Goal: Task Accomplishment & Management: Complete application form

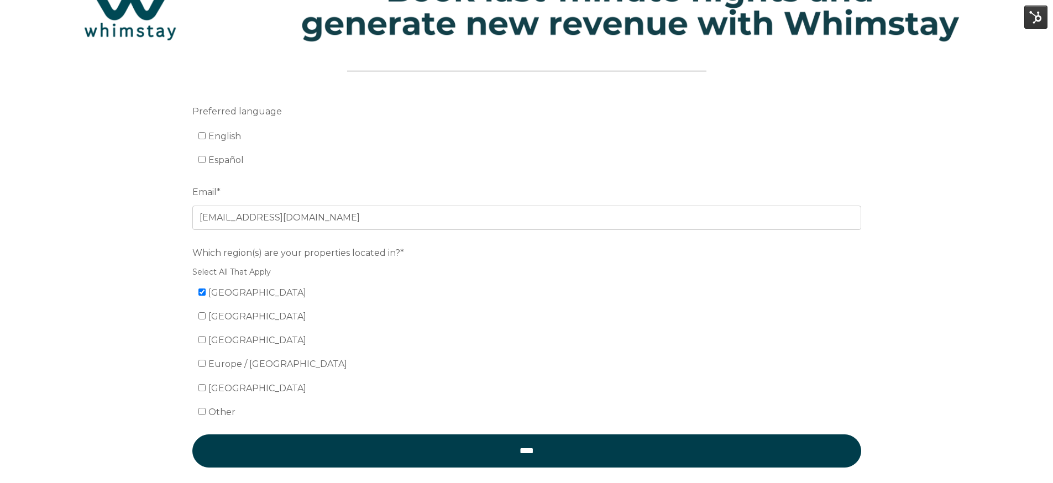
scroll to position [78, 0]
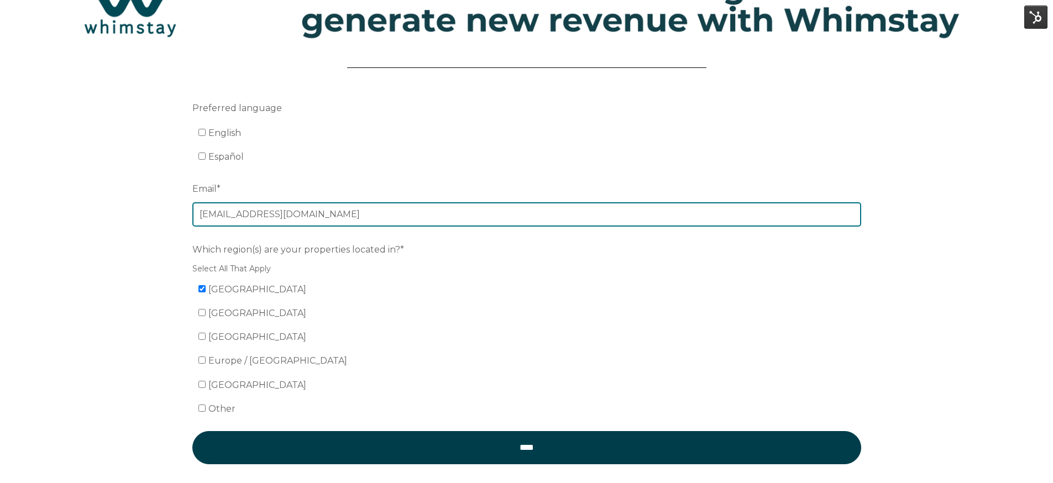
click at [229, 213] on input "lvicente@atlasvh.com" at bounding box center [526, 214] width 669 height 24
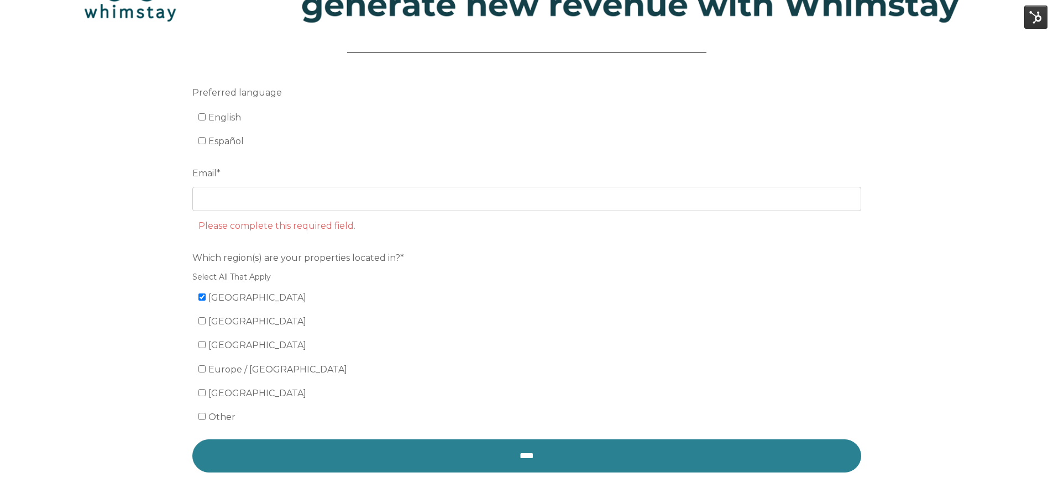
scroll to position [85, 0]
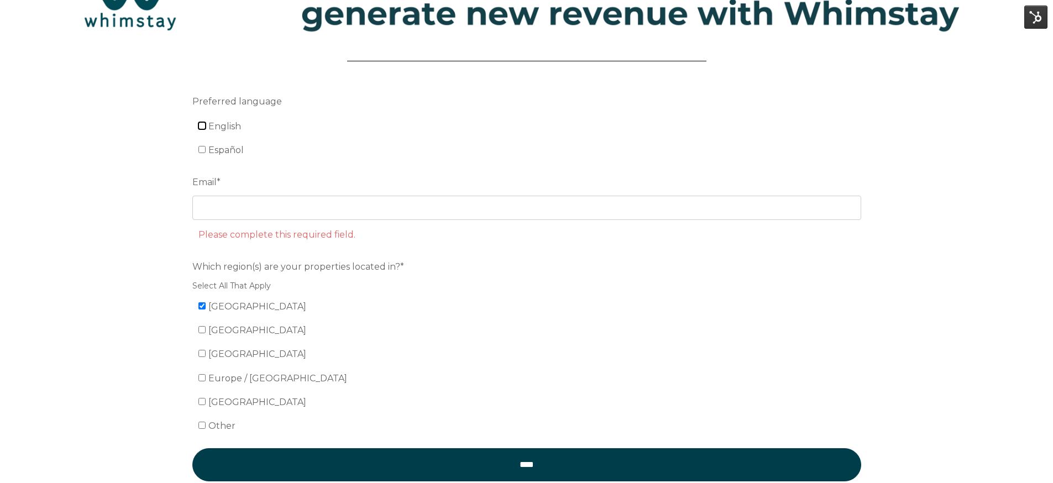
click at [202, 127] on input "English" at bounding box center [201, 125] width 7 height 7
checkbox input "true"
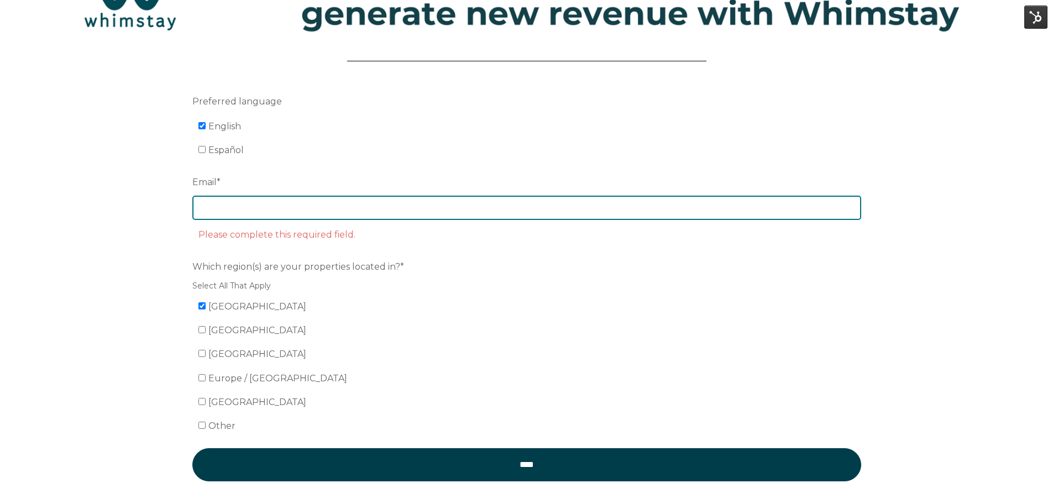
click at [224, 208] on input "Email *" at bounding box center [526, 208] width 669 height 24
paste input "[PERSON_NAME][EMAIL_ADDRESS][DOMAIN_NAME]"
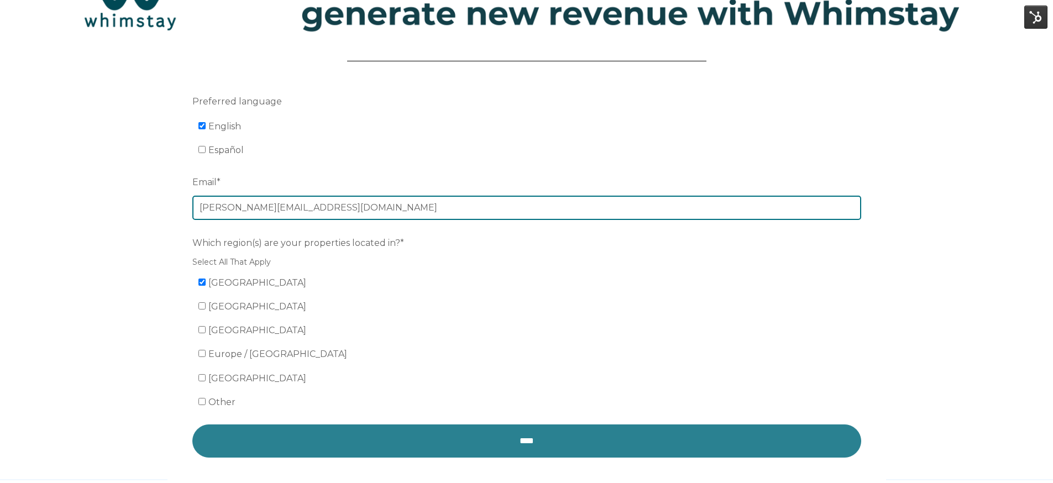
type input "[PERSON_NAME][EMAIL_ADDRESS][DOMAIN_NAME]"
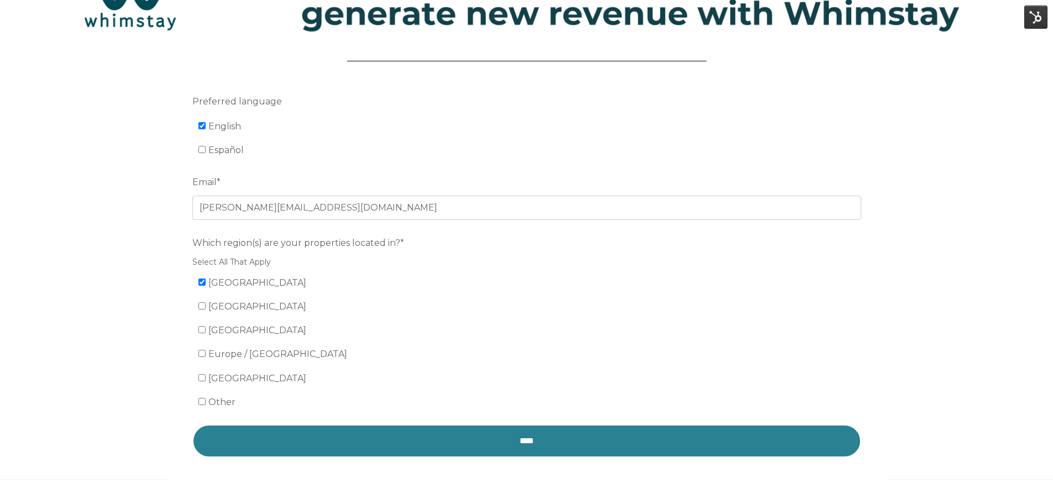
click at [318, 435] on input "****" at bounding box center [526, 440] width 669 height 33
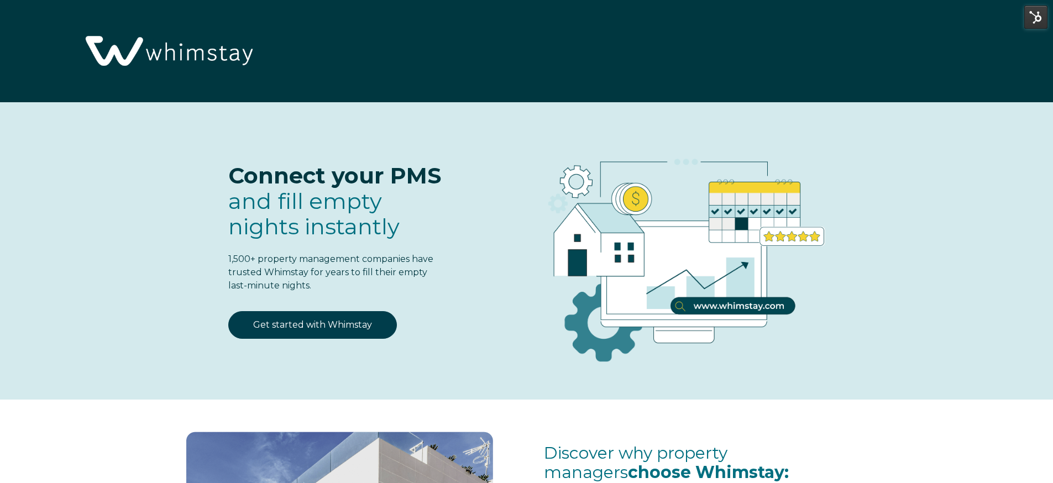
select select "US"
select select "Standard"
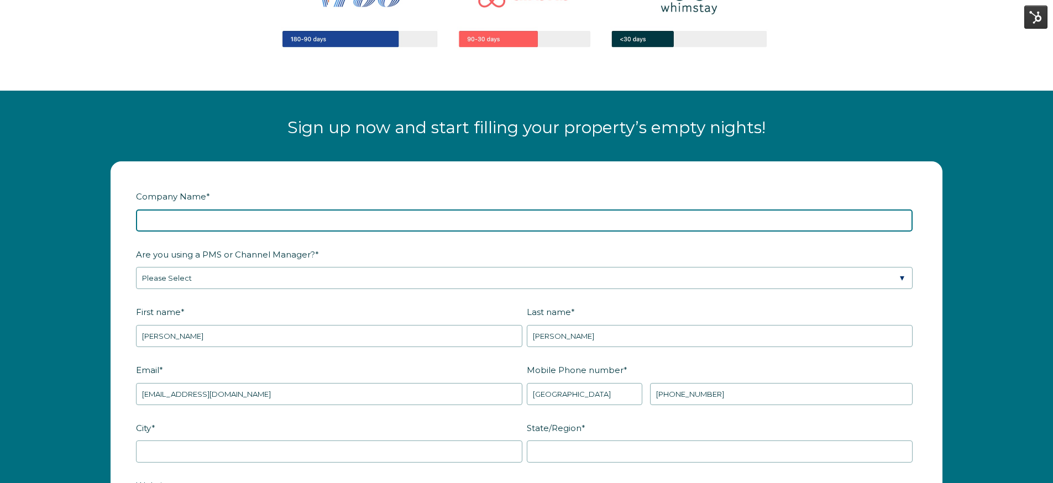
click at [386, 218] on input "Company Name *" at bounding box center [524, 220] width 776 height 22
type input "Stay"
click at [384, 218] on input "Stay" at bounding box center [524, 220] width 776 height 22
drag, startPoint x: 159, startPoint y: 219, endPoint x: 136, endPoint y: 219, distance: 22.1
click at [136, 219] on input "Stay" at bounding box center [524, 220] width 776 height 22
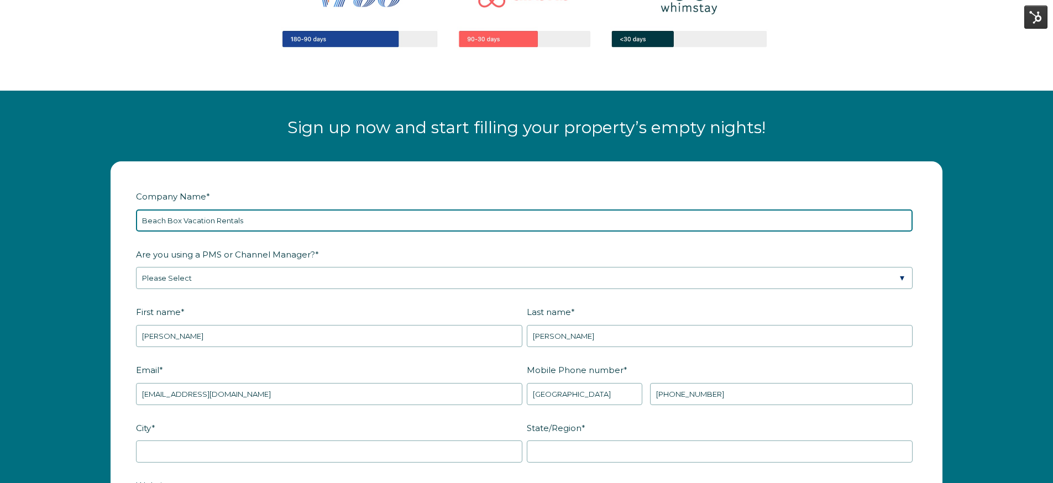
type input "Beach Box Vacation Rentals"
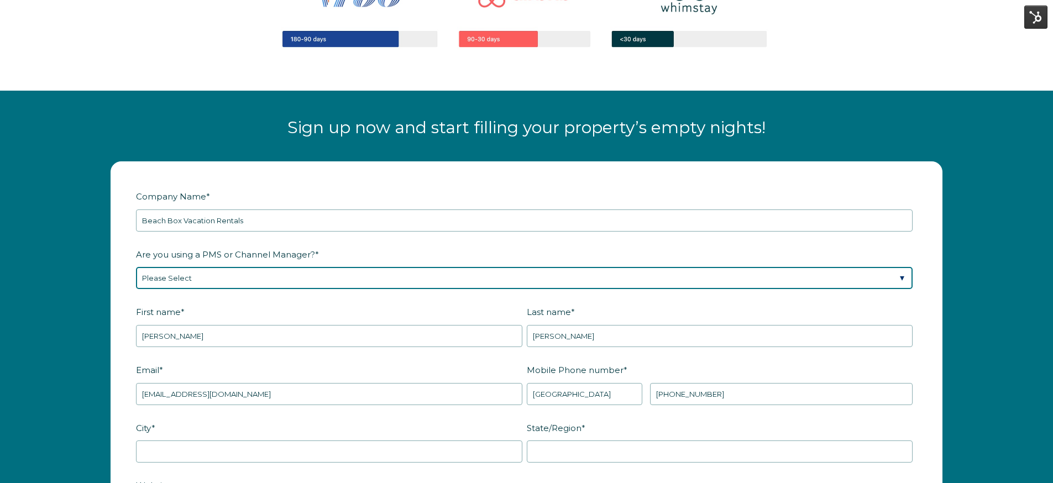
click at [196, 272] on select "Please Select Barefoot BookingPal Boost Brightside CiiRUS Escapia Guesty Hostaw…" at bounding box center [524, 278] width 776 height 22
select select "Hostaway"
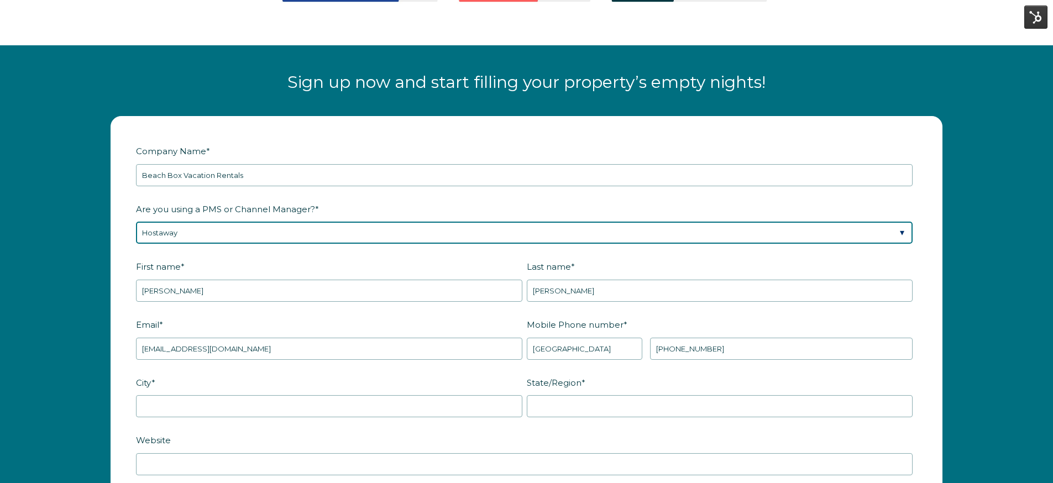
scroll to position [1387, 0]
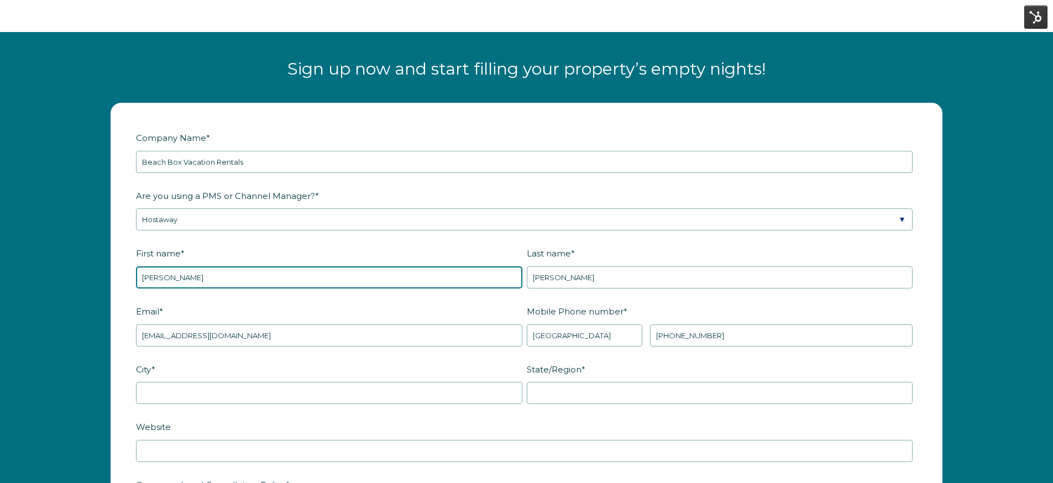
click at [237, 278] on input "Luis" at bounding box center [329, 277] width 386 height 22
type input "Eric"
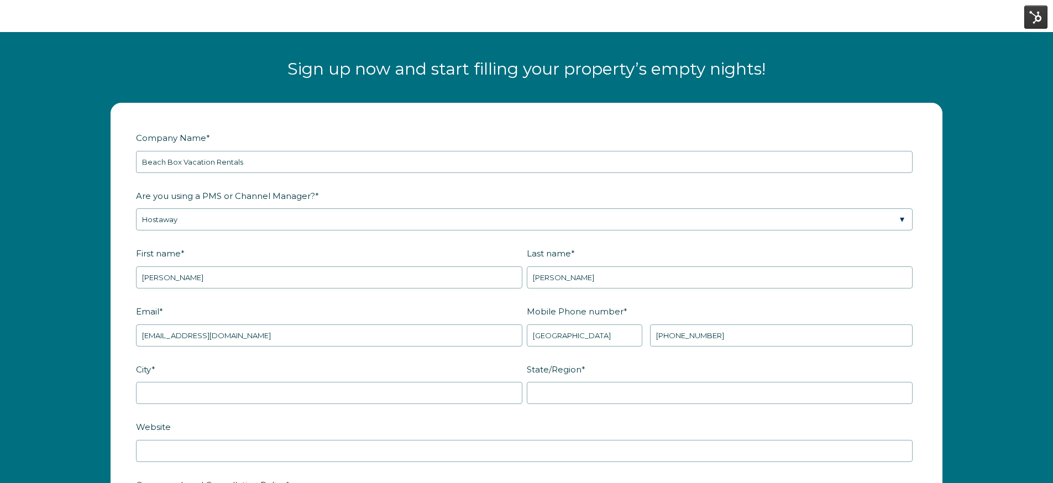
click at [552, 290] on fieldset "First name * Eric Last name * Vicente" at bounding box center [526, 273] width 781 height 58
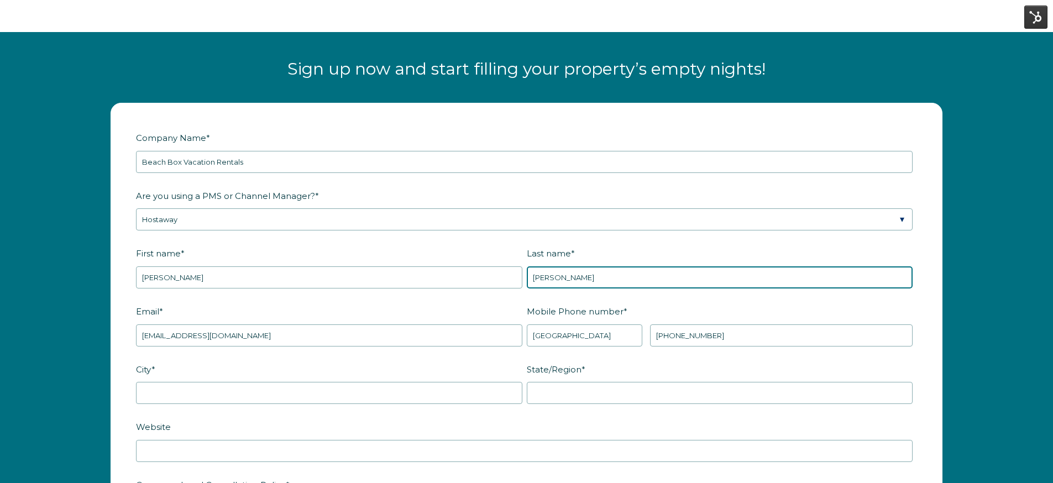
click at [555, 278] on input "Vicente" at bounding box center [720, 277] width 386 height 22
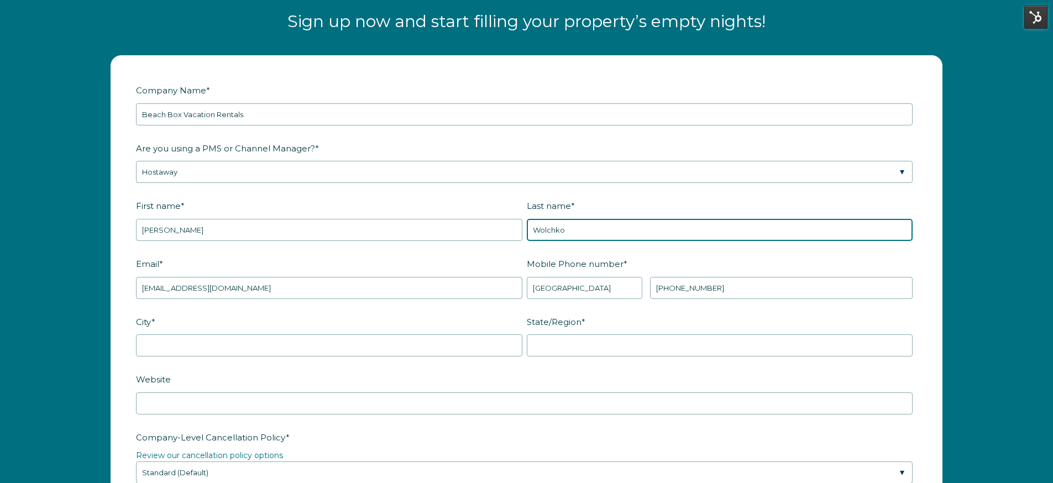
scroll to position [1436, 0]
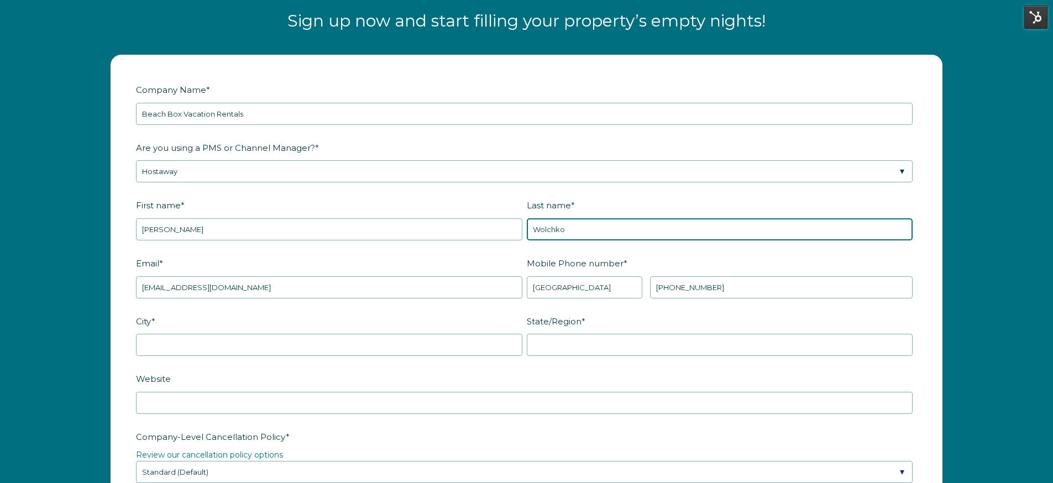
type input "Wolchko"
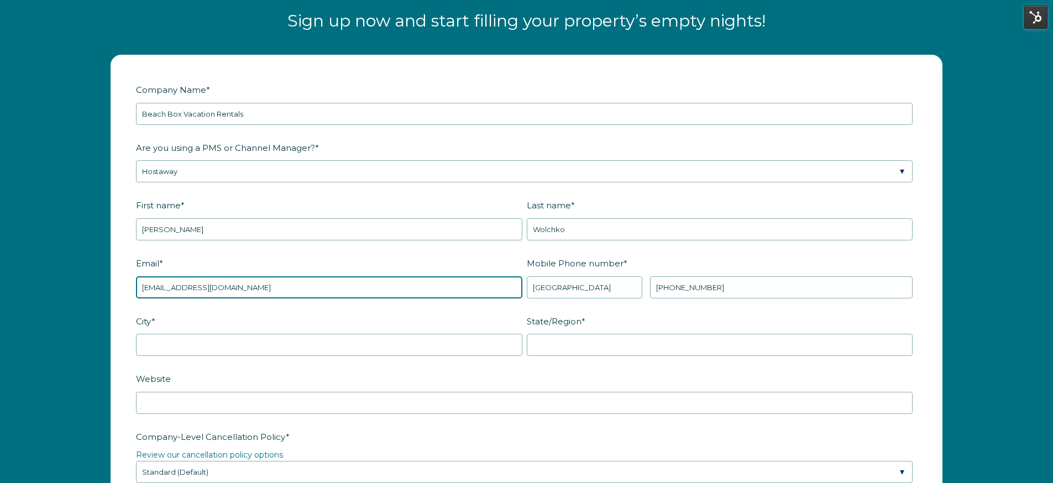
click at [388, 279] on input "lvicente@atlasvh.com" at bounding box center [329, 287] width 386 height 22
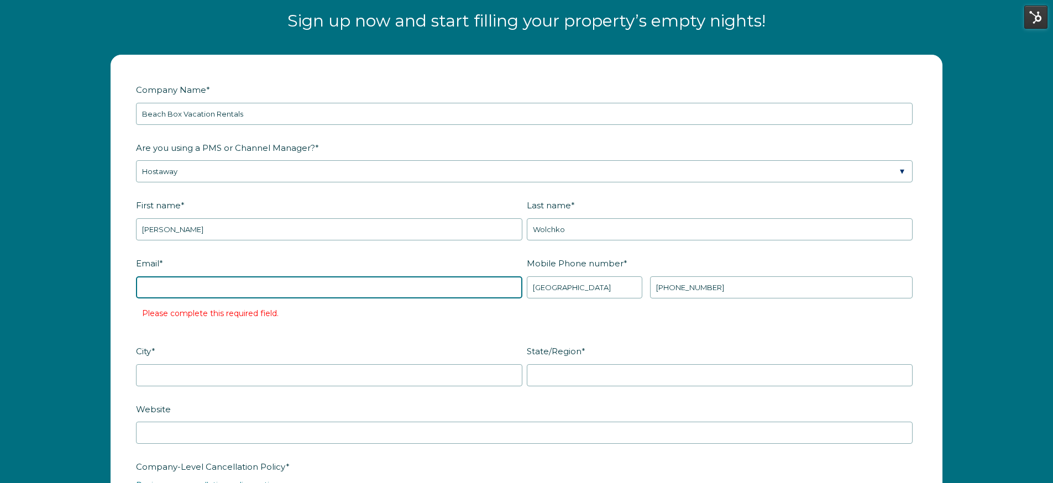
paste input "[PERSON_NAME][EMAIL_ADDRESS][DOMAIN_NAME]"
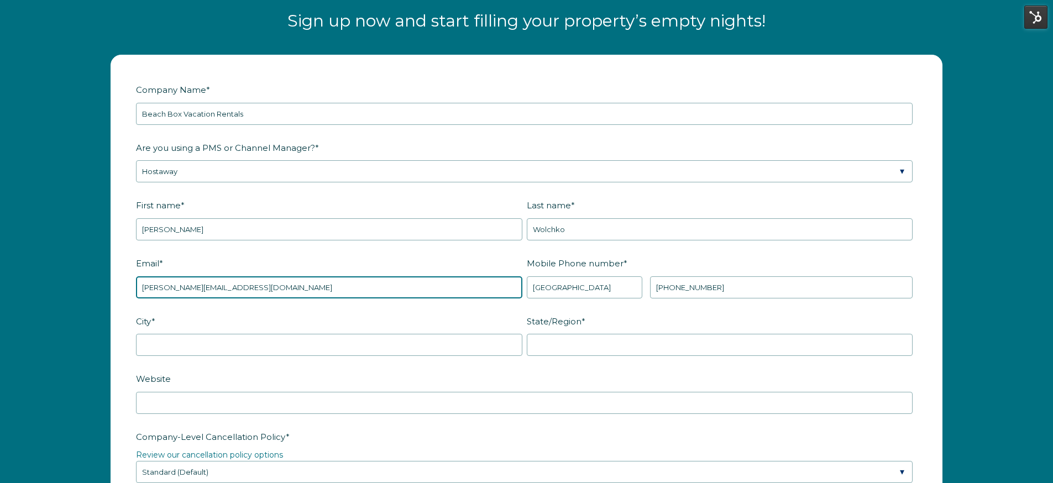
type input "[PERSON_NAME][EMAIL_ADDRESS][DOMAIN_NAME]"
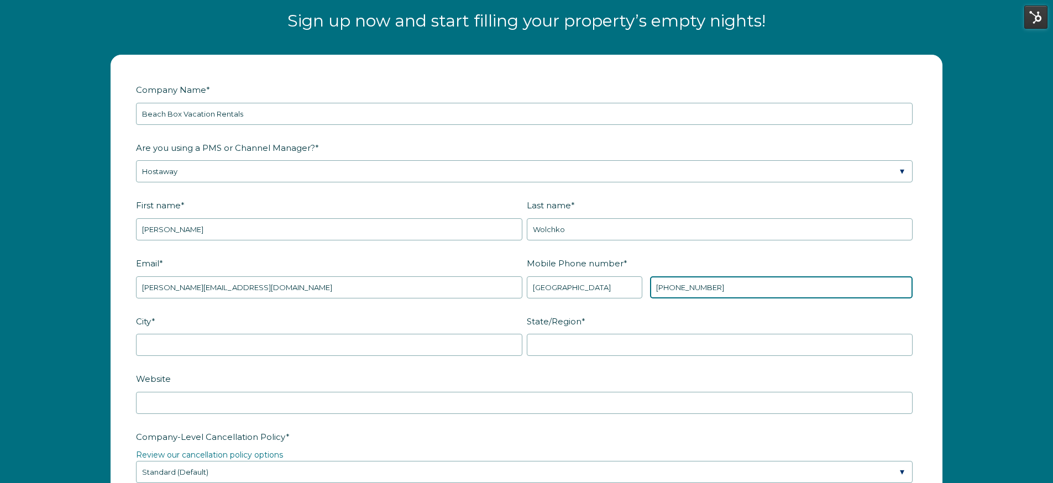
click at [677, 282] on input "+1 3214021007" at bounding box center [781, 287] width 262 height 22
click at [683, 284] on input "+1 3214021007" at bounding box center [781, 287] width 262 height 22
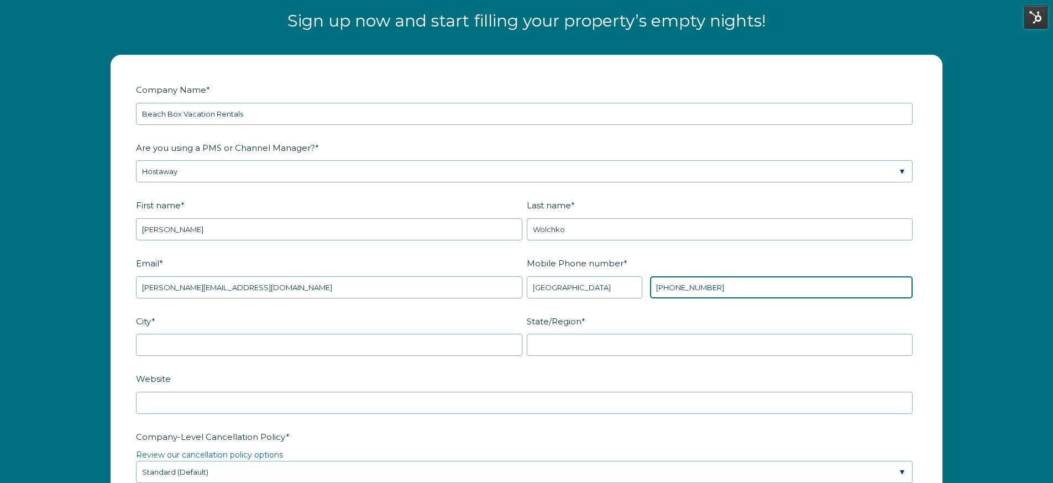
type input "+1 6092846461"
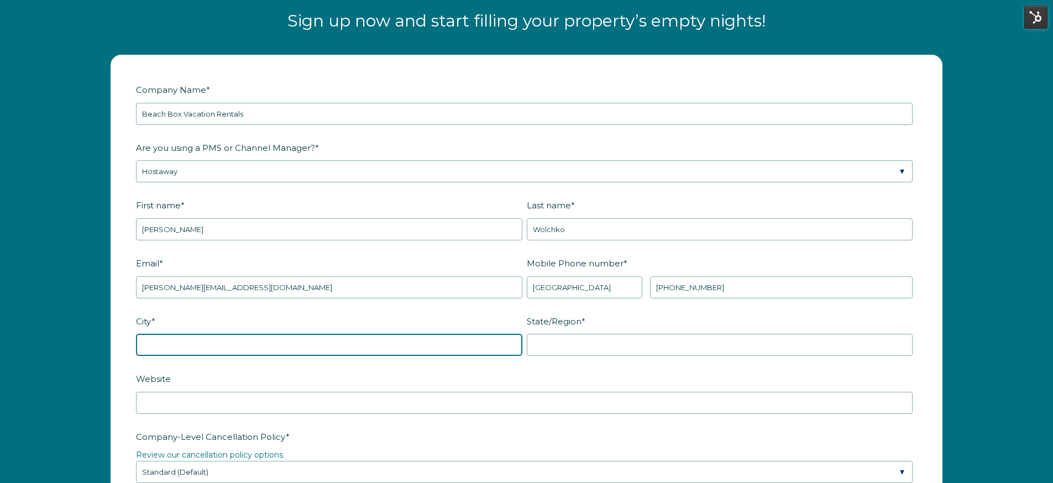
click at [376, 345] on input "City *" at bounding box center [329, 345] width 386 height 22
type input "Galveston"
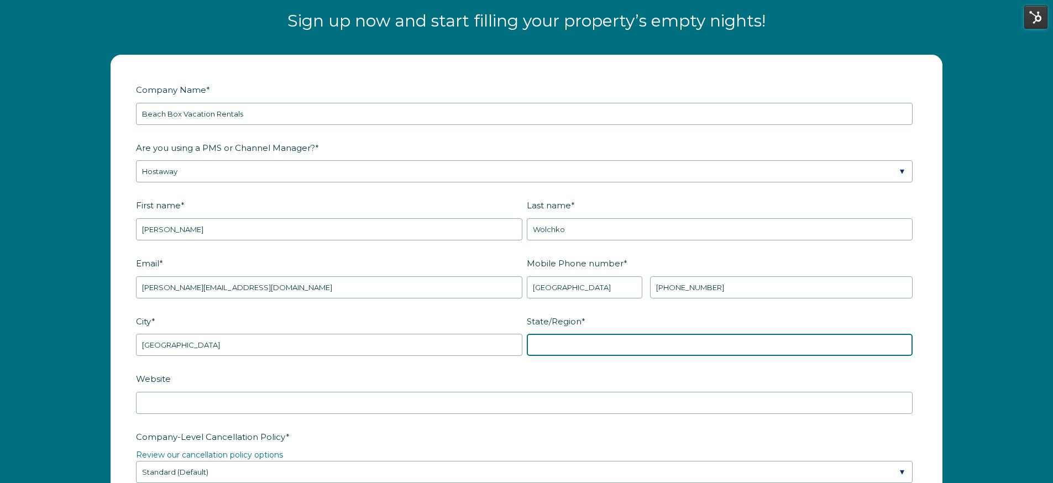
click at [581, 355] on input "State/Region *" at bounding box center [720, 345] width 386 height 22
type input "TX"
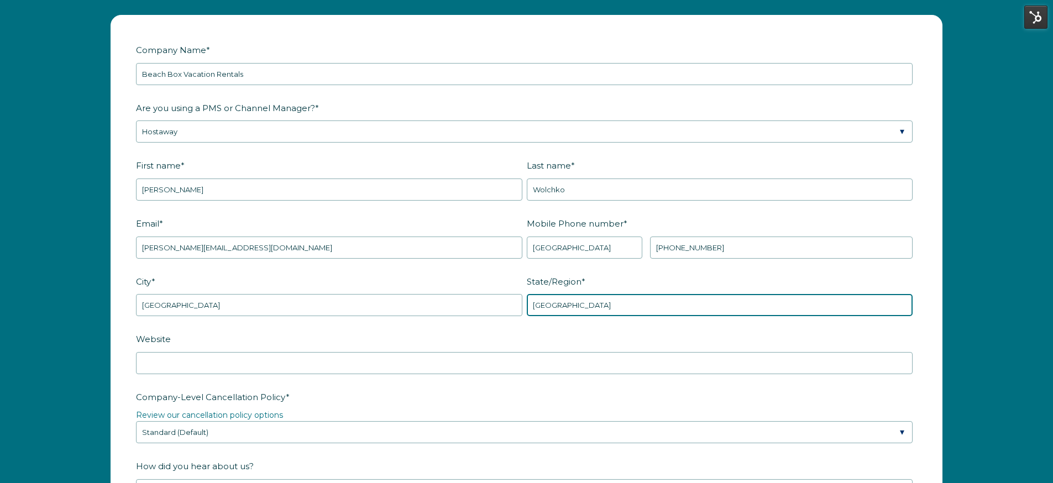
scroll to position [1480, 0]
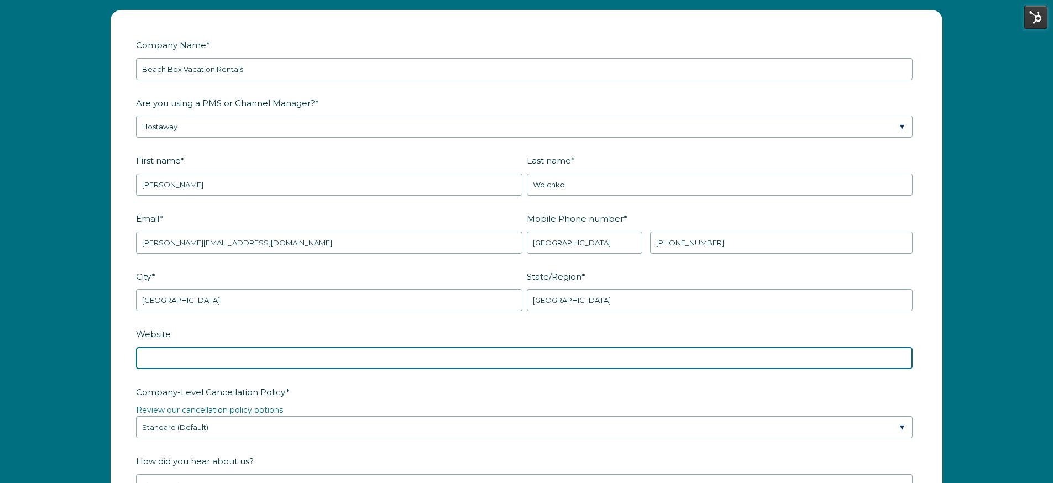
click at [402, 352] on input "Website" at bounding box center [524, 358] width 776 height 22
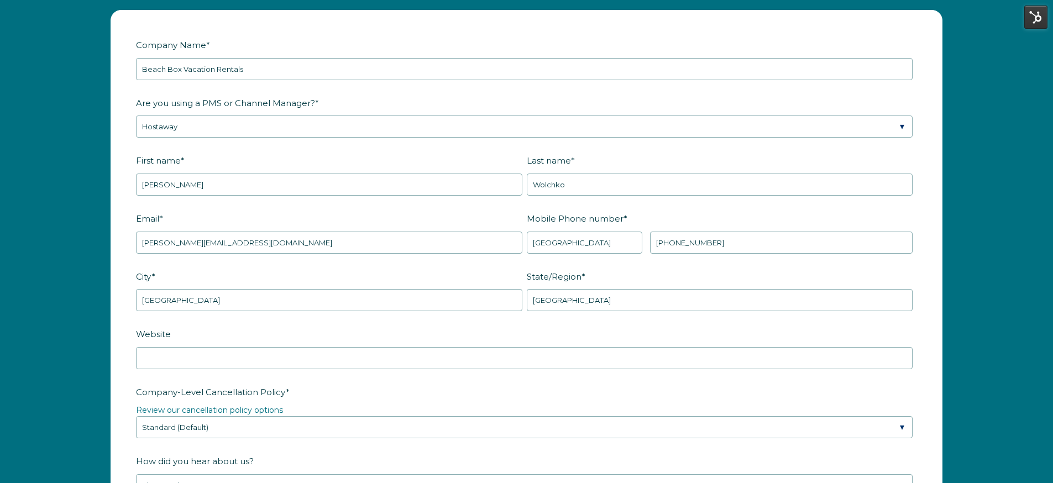
click at [399, 328] on label "Website" at bounding box center [526, 333] width 781 height 19
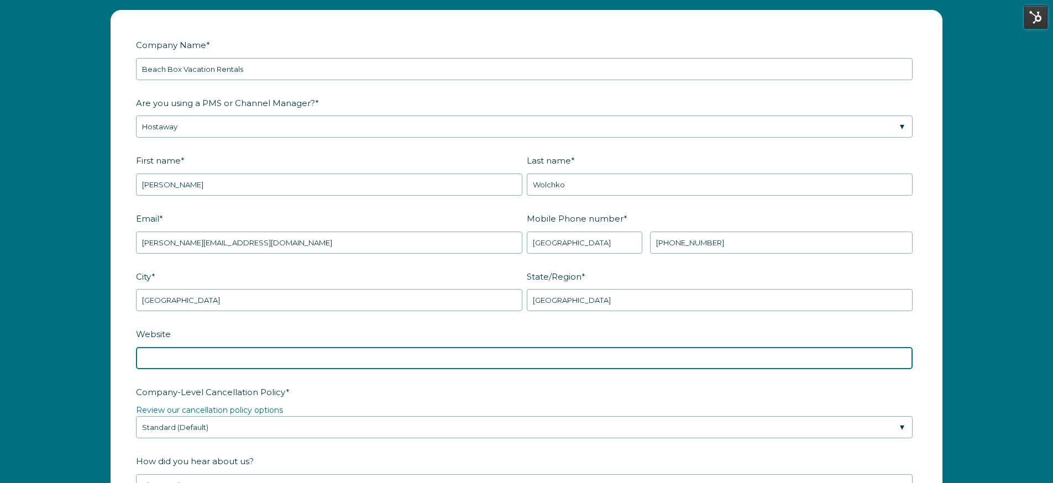
click at [399, 347] on input "Website" at bounding box center [524, 358] width 776 height 22
paste input "https://staybeachbox.com/"
type input "https://staybeachbox.com"
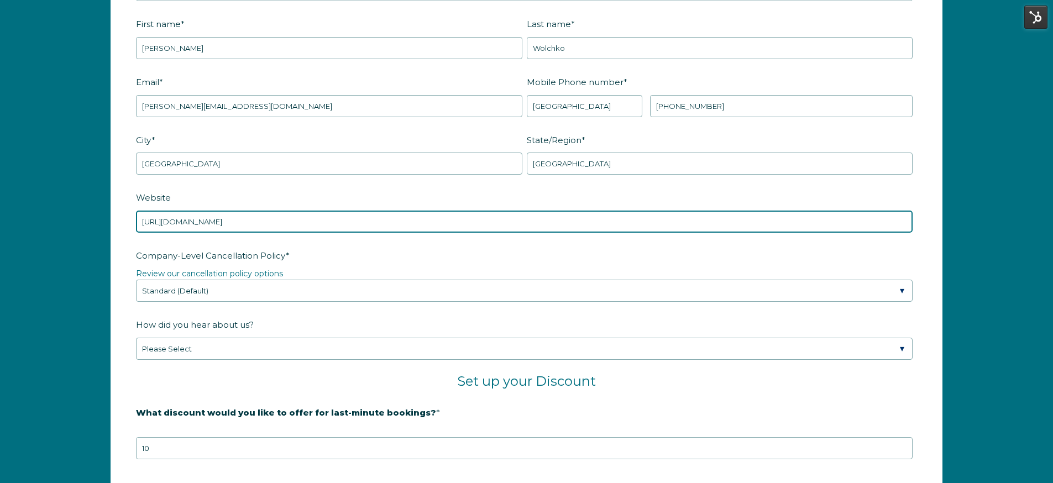
scroll to position [1620, 0]
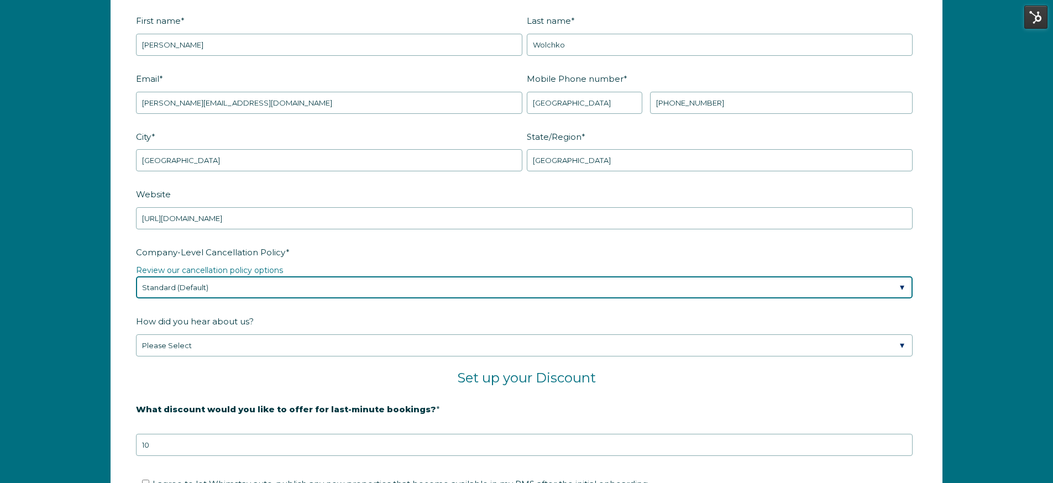
click at [319, 297] on select "Please Select Partial Standard (Default) Moderate Strict" at bounding box center [524, 287] width 776 height 22
select select "Moderate"
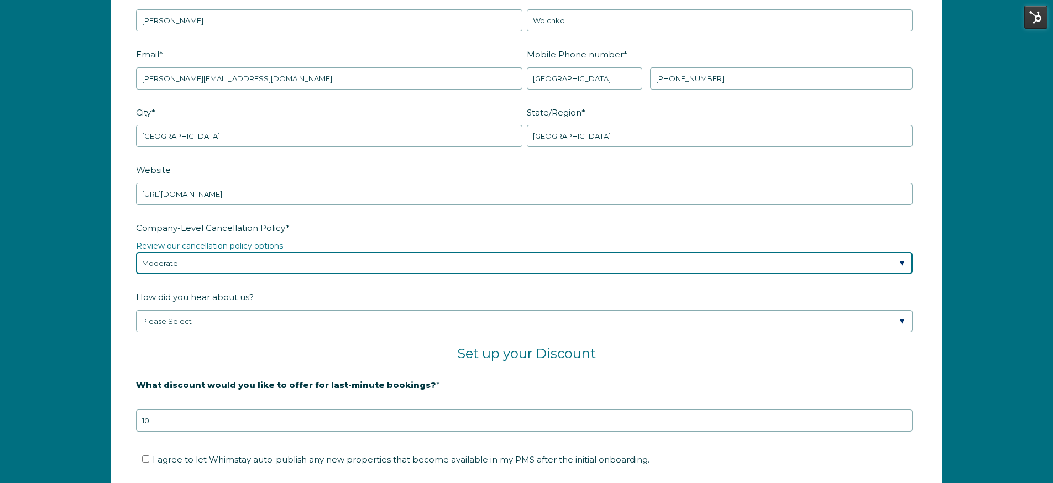
scroll to position [1649, 0]
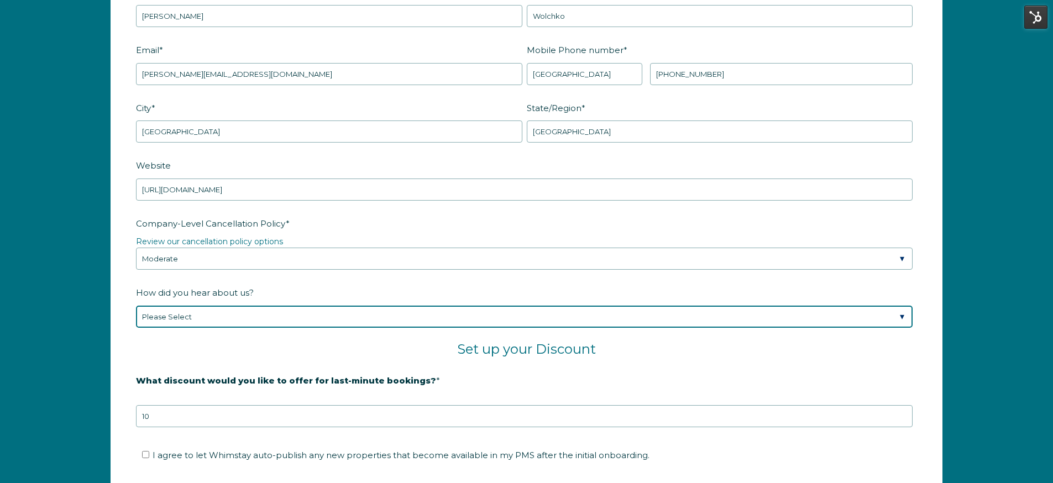
click at [222, 321] on select "Please Select Found Whimstay through a Google search Spoke to a Whimstay salesp…" at bounding box center [524, 317] width 776 height 22
select select "Whimstay Sales"
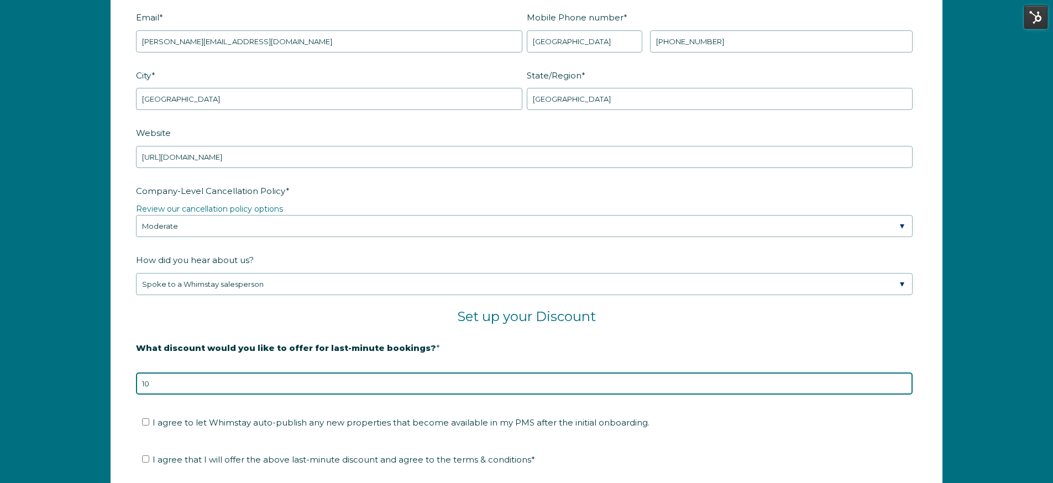
click at [203, 381] on input "10" at bounding box center [524, 383] width 776 height 22
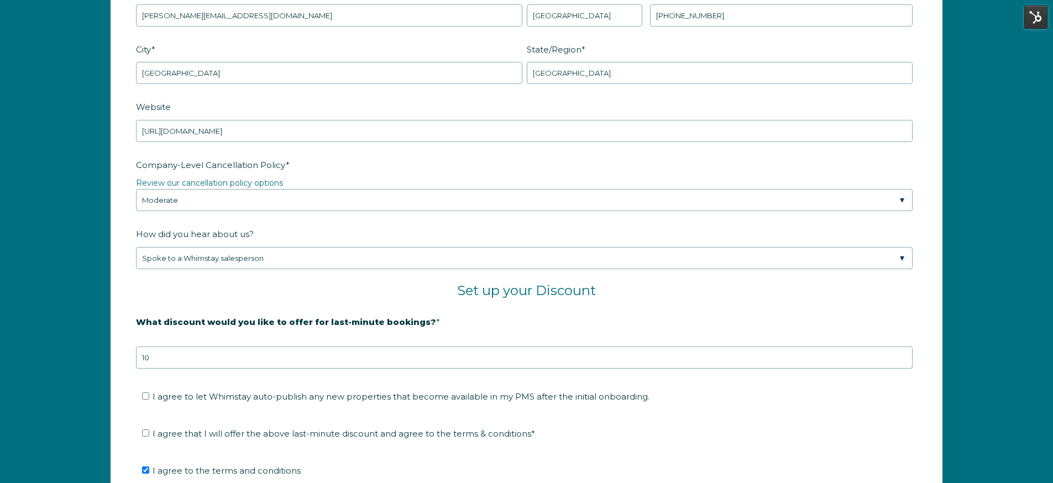
scroll to position [1708, 0]
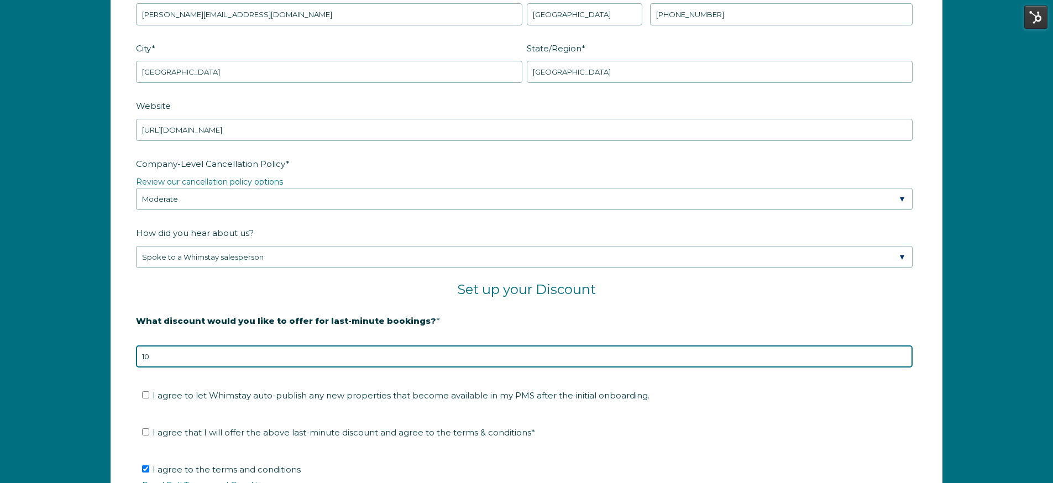
click at [190, 357] on input "10" at bounding box center [524, 356] width 776 height 22
type input "10"
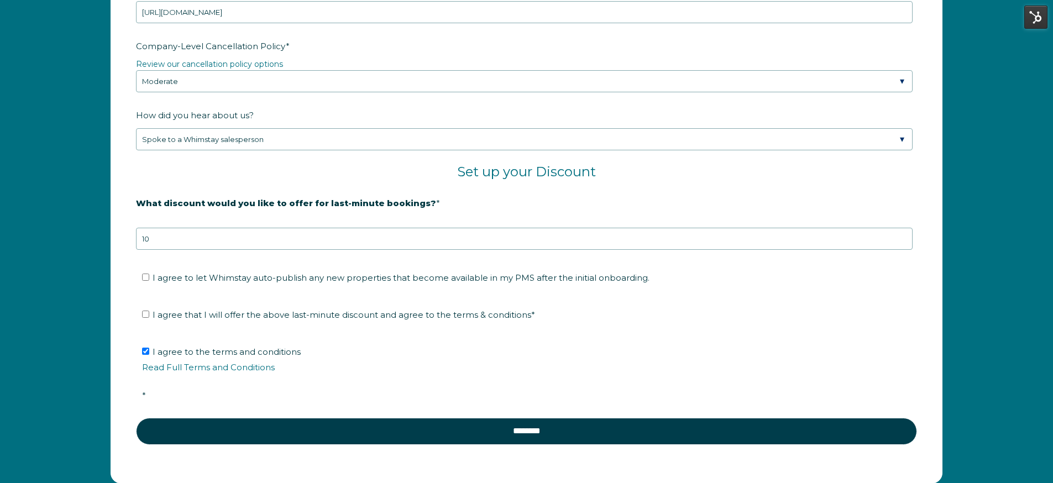
scroll to position [1827, 0]
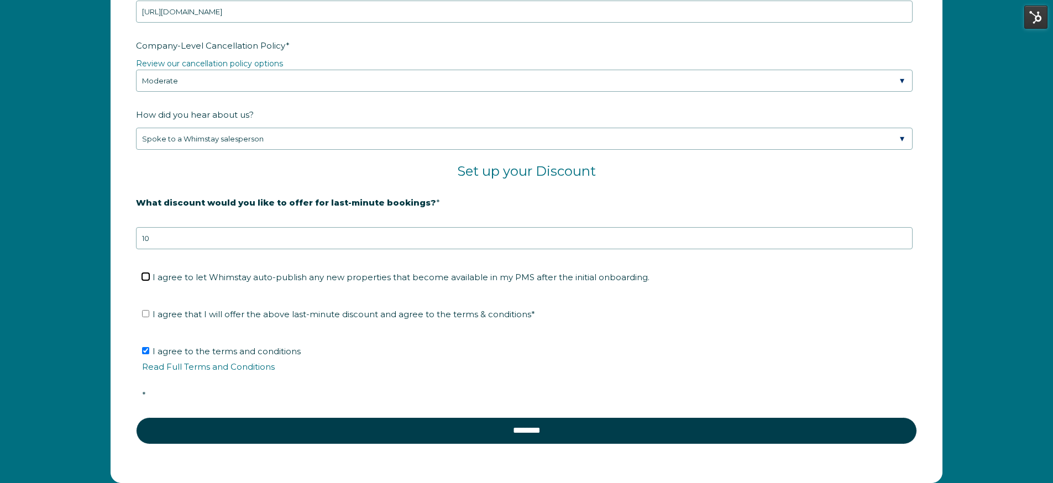
click at [144, 275] on input "I agree to let Whimstay auto-publish any new properties that become available i…" at bounding box center [145, 276] width 7 height 7
checkbox input "true"
click at [144, 313] on input "I agree that I will offer the above last-minute discount and agree to the terms…" at bounding box center [145, 313] width 7 height 7
checkbox input "true"
click at [144, 275] on input "I agree to let Whimstay auto-publish any new properties that become available i…" at bounding box center [145, 276] width 7 height 7
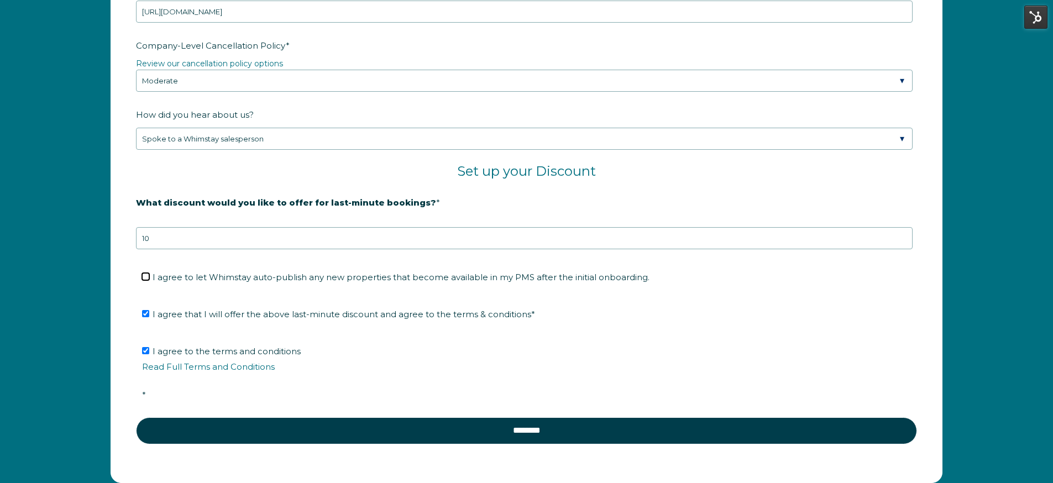
click at [144, 275] on input "I agree to let Whimstay auto-publish any new properties that become available i…" at bounding box center [145, 276] width 7 height 7
checkbox input "true"
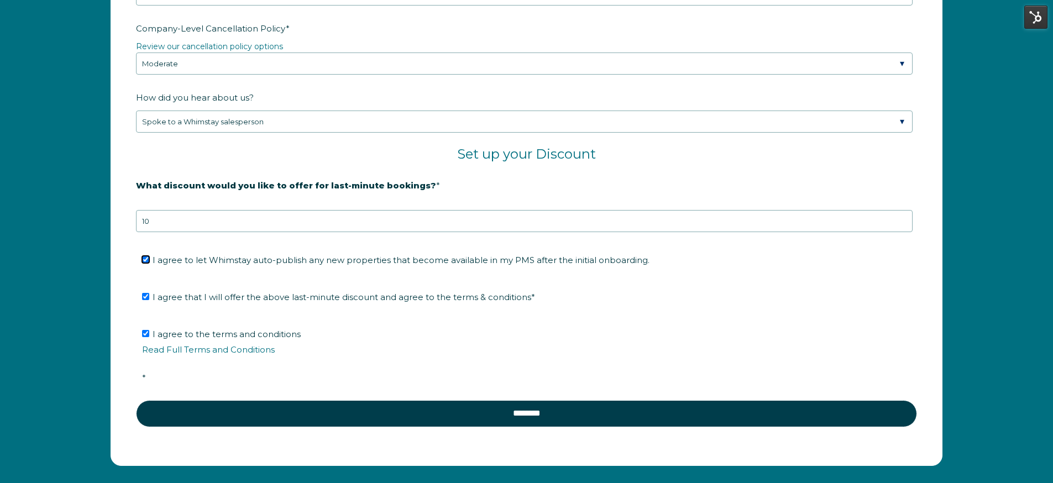
scroll to position [1853, 0]
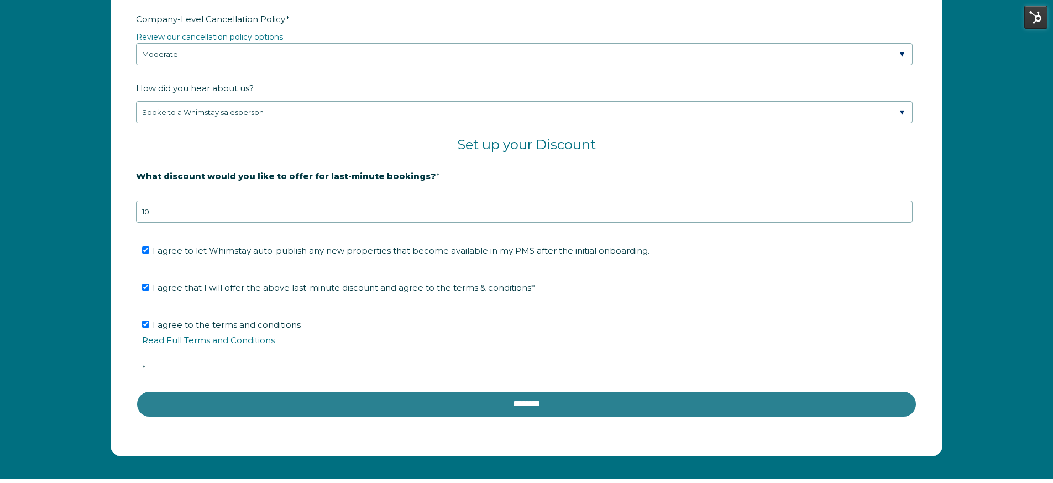
click at [348, 397] on input "********" at bounding box center [526, 404] width 781 height 27
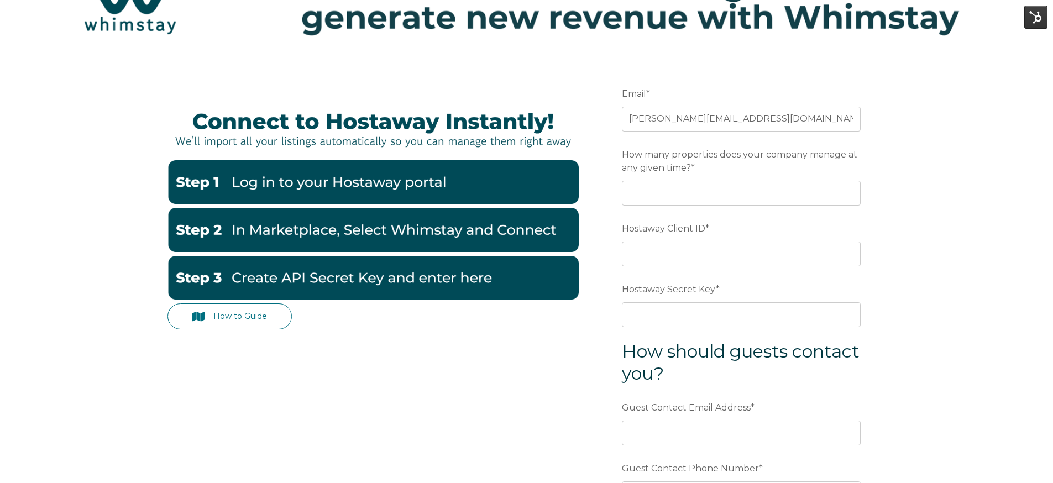
scroll to position [101, 0]
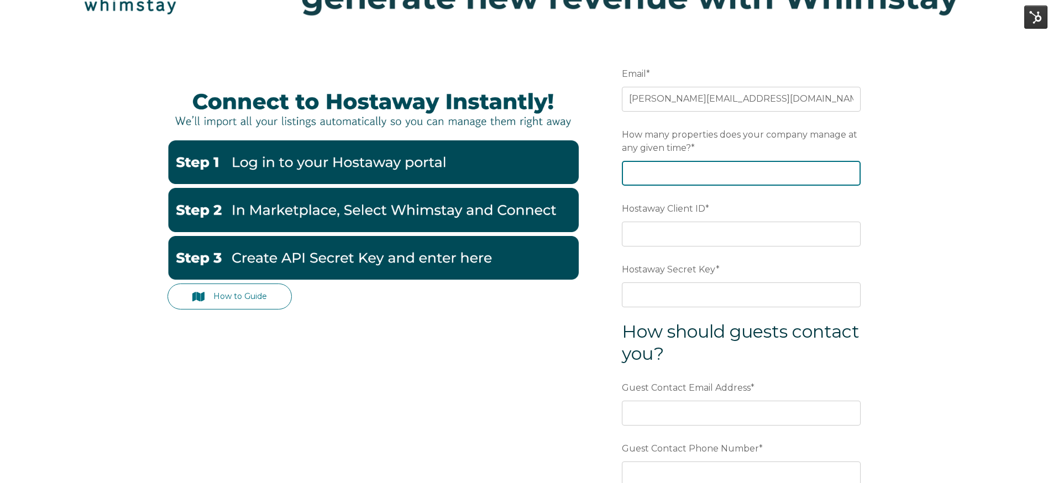
click at [660, 181] on input "How many properties does your company manage at any given time? *" at bounding box center [741, 173] width 239 height 24
type input "200"
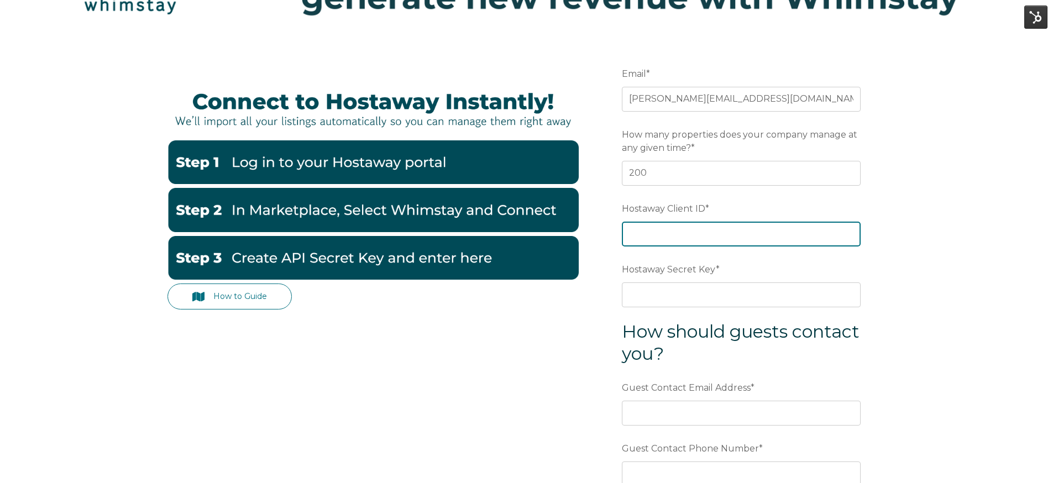
click at [672, 224] on input "Hostaway Client ID *" at bounding box center [741, 234] width 239 height 24
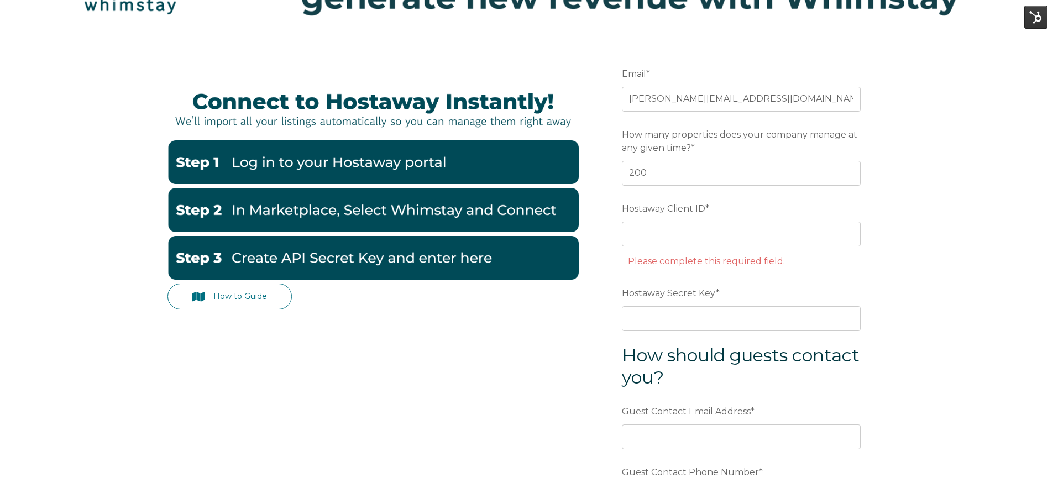
click at [608, 258] on form "Email * [PERSON_NAME][EMAIL_ADDRESS][DOMAIN_NAME] Preferred language SDR How ma…" at bounding box center [741, 316] width 288 height 555
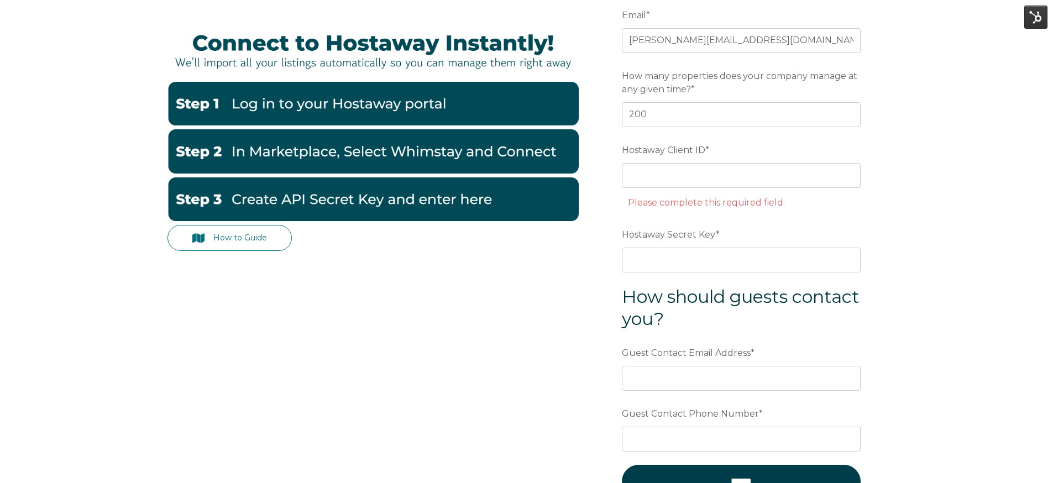
scroll to position [150, 0]
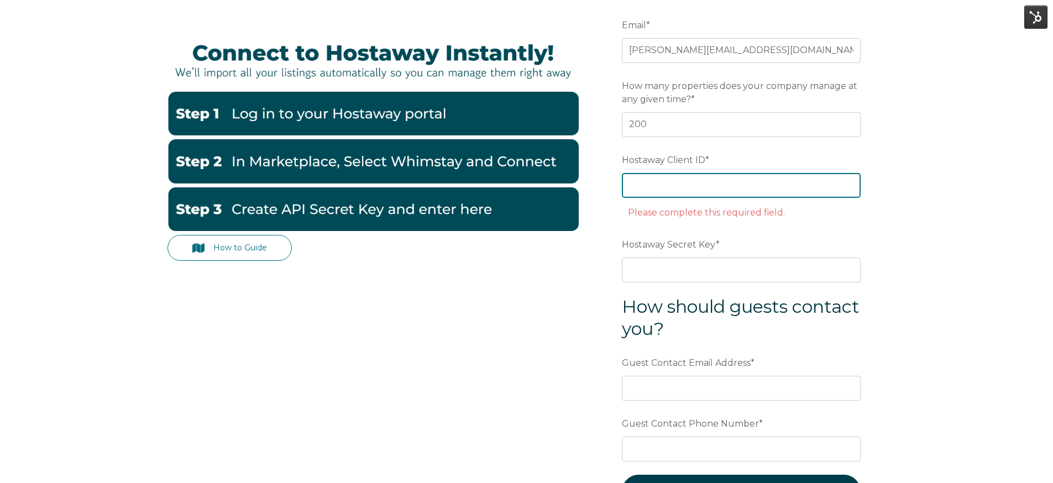
click at [664, 191] on input "Hostaway Client ID *" at bounding box center [741, 185] width 239 height 24
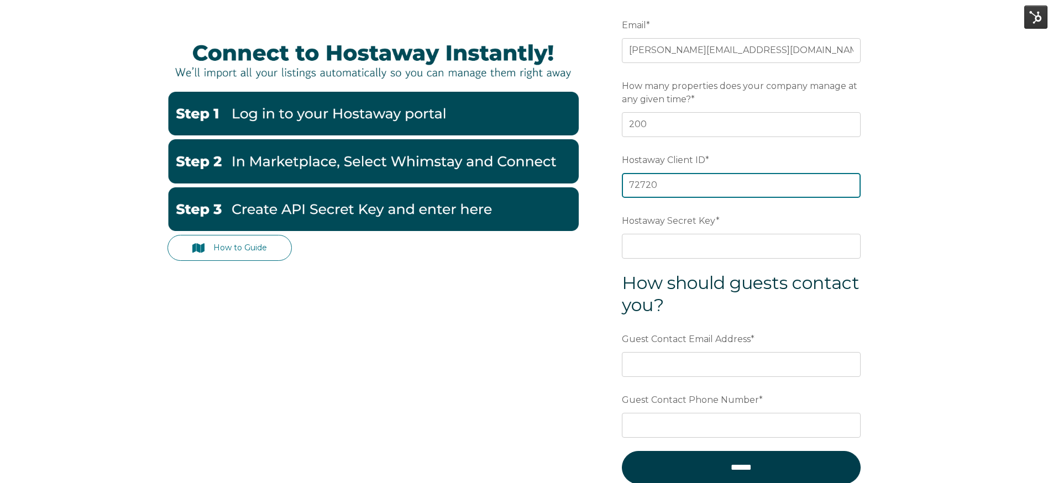
type input "72720"
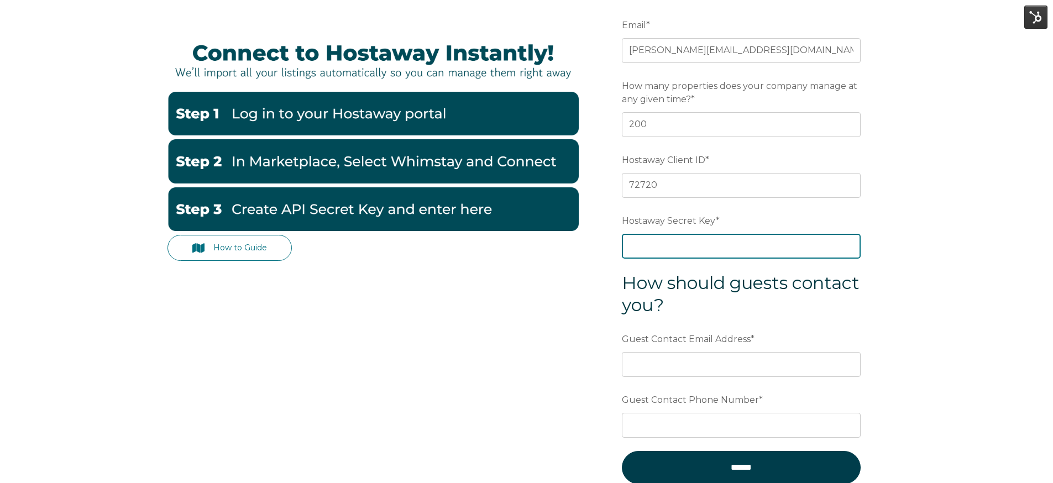
click at [657, 245] on input "Hostaway Secret Key *" at bounding box center [741, 246] width 239 height 24
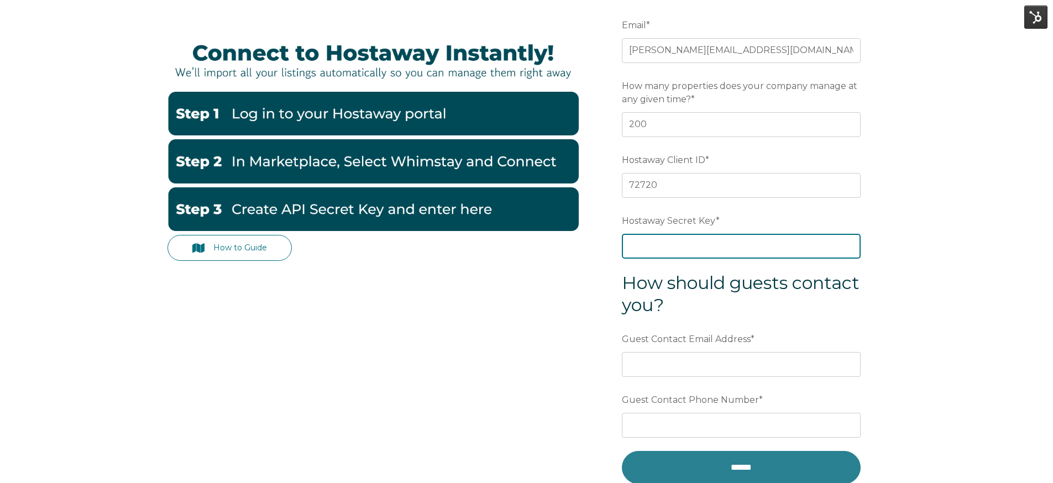
paste input "94ac1823a1cff9735e4e7d0da5558df123110ec91d60015bc2475ad100ada9dc"
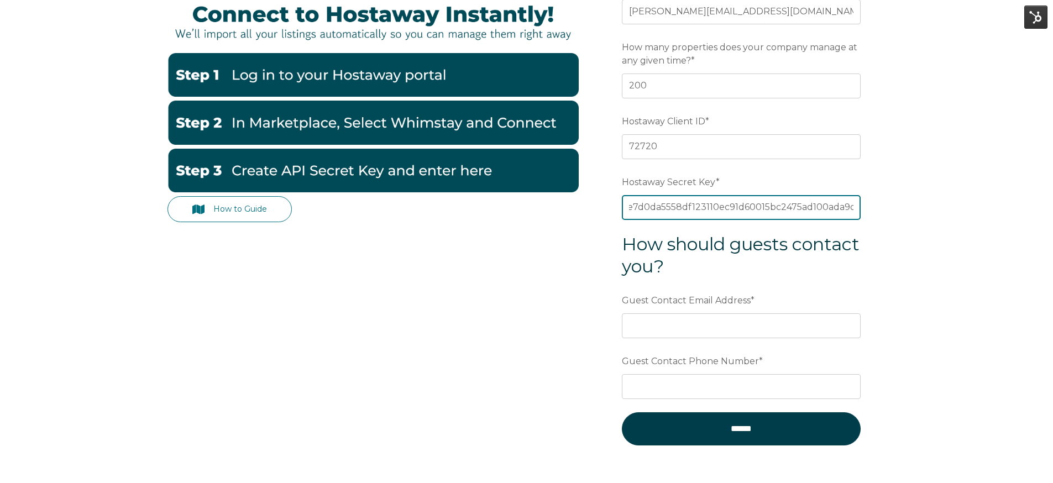
scroll to position [191, 0]
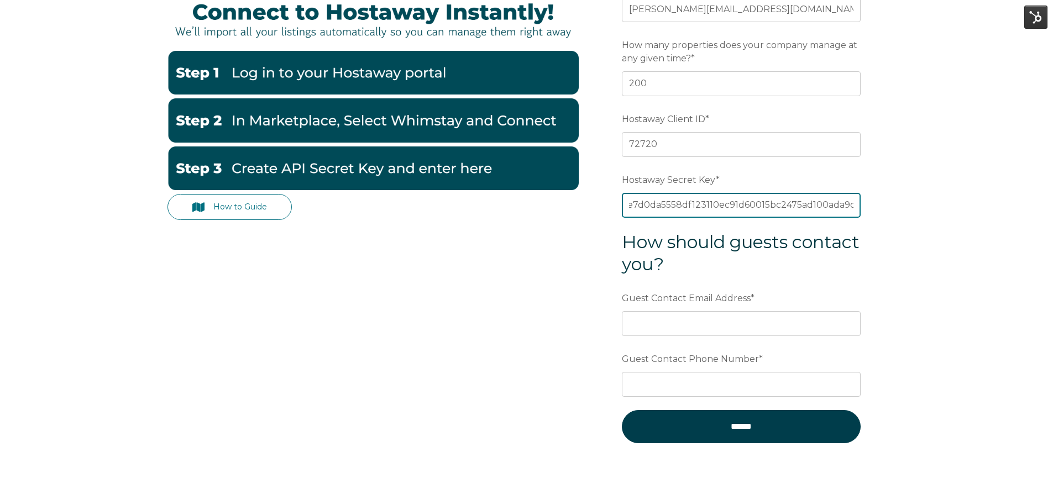
type input "94ac1823a1cff9735e4e7d0da5558df123110ec91d60015bc2475ad100ada9dc"
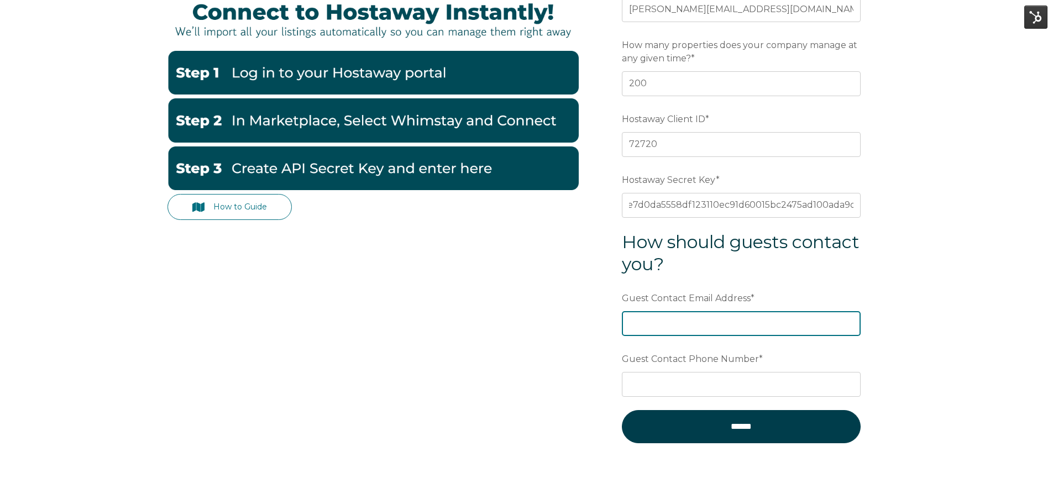
scroll to position [0, 0]
click at [711, 329] on input "Guest Contact Email Address *" at bounding box center [741, 323] width 239 height 24
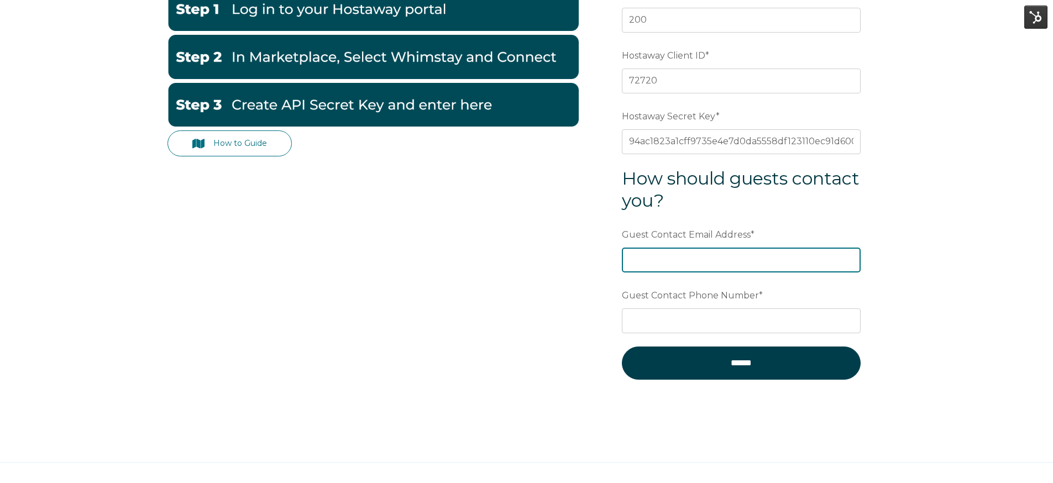
scroll to position [255, 0]
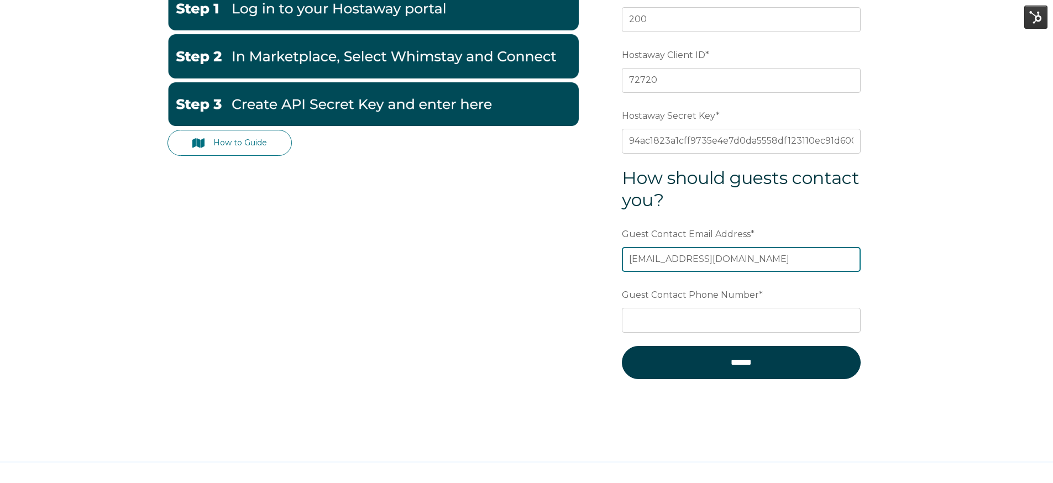
type input "[EMAIL_ADDRESS][DOMAIN_NAME]"
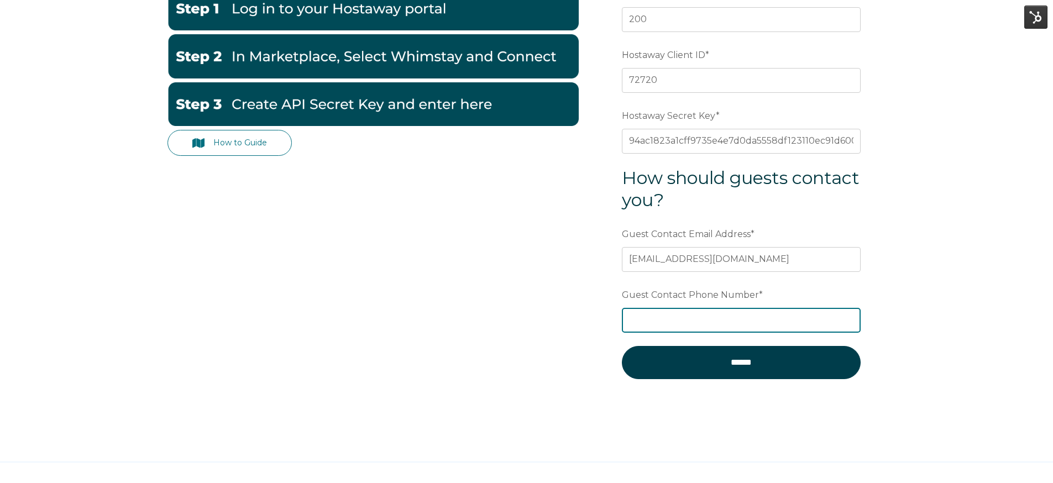
click at [662, 314] on input "Guest Contact Phone Number *" at bounding box center [741, 320] width 239 height 24
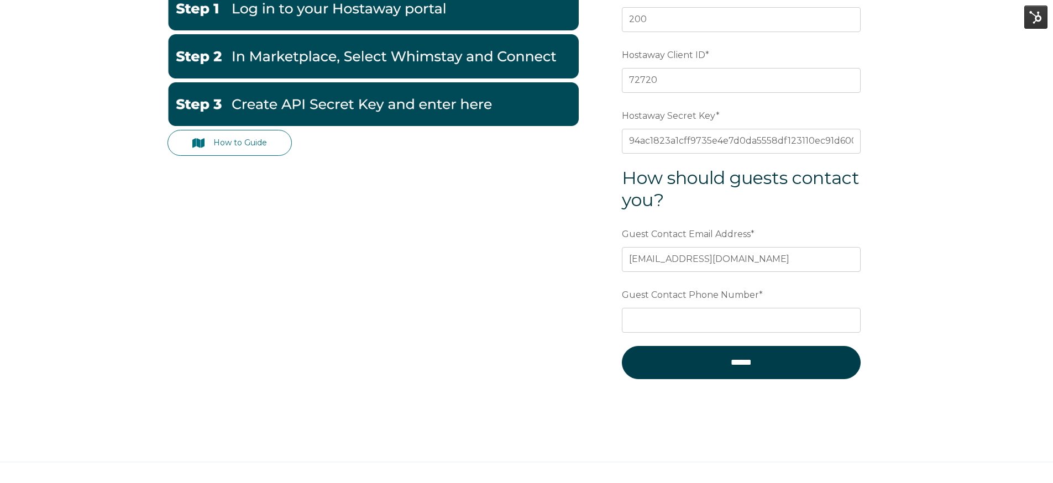
click at [577, 318] on div "How to Guide Email * [PERSON_NAME][EMAIL_ADDRESS][DOMAIN_NAME] Preferred langua…" at bounding box center [526, 152] width 718 height 532
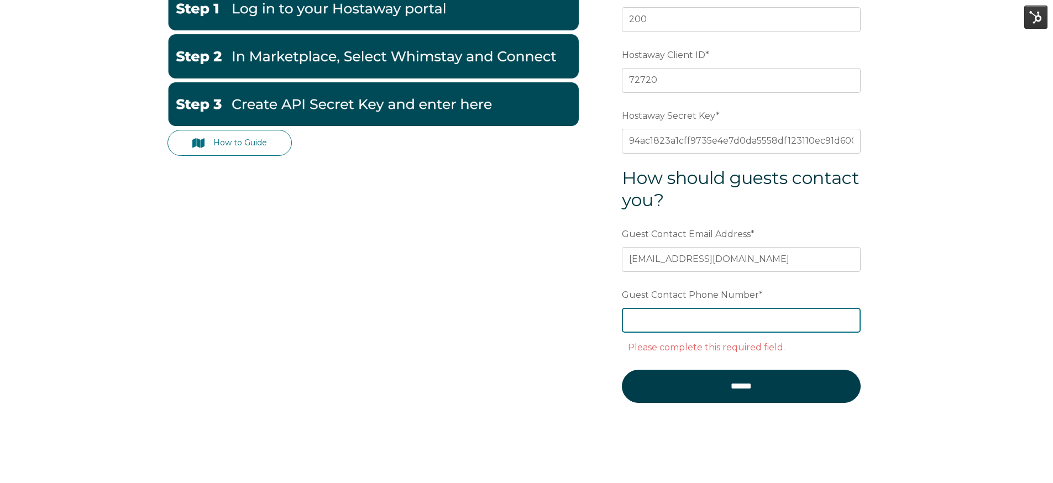
click at [649, 324] on input "Guest Contact Phone Number *" at bounding box center [741, 320] width 239 height 24
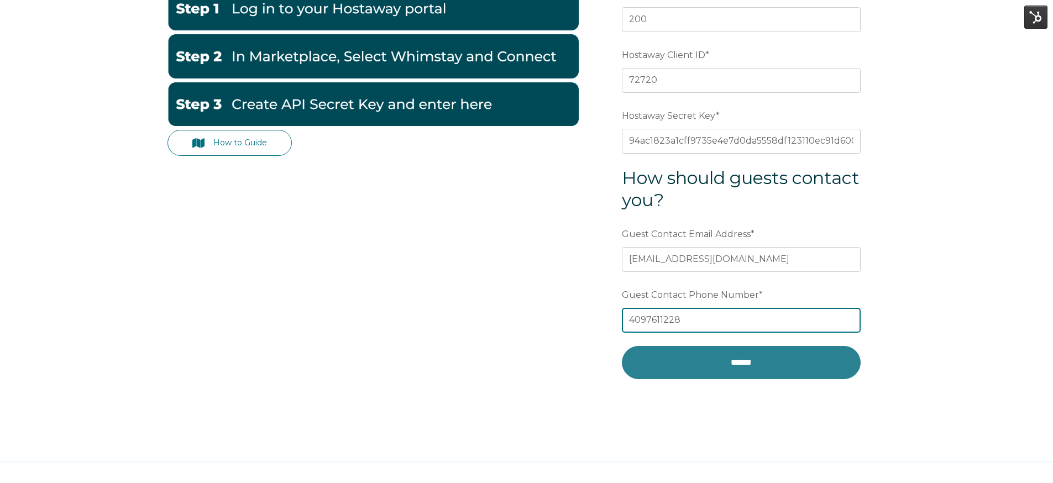
type input "4097611228"
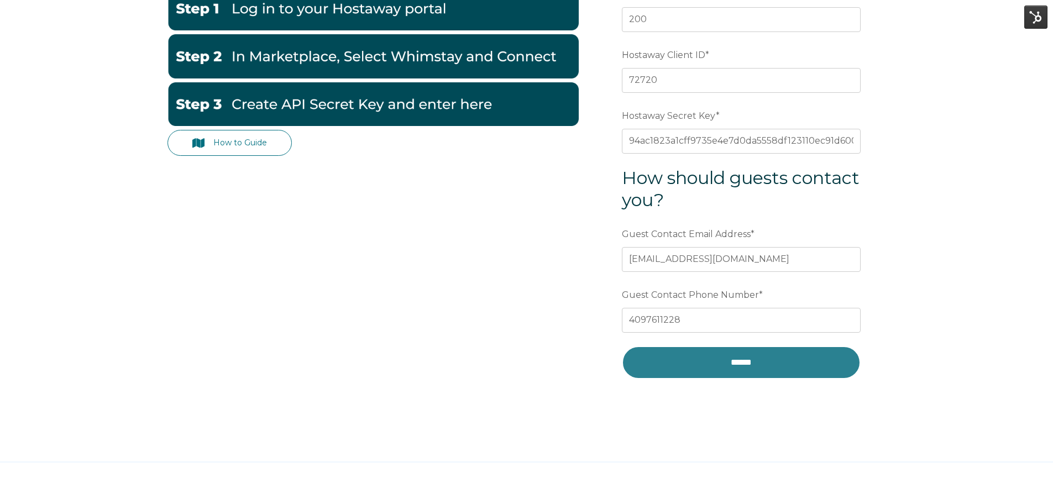
click at [678, 351] on input "******" at bounding box center [741, 362] width 239 height 33
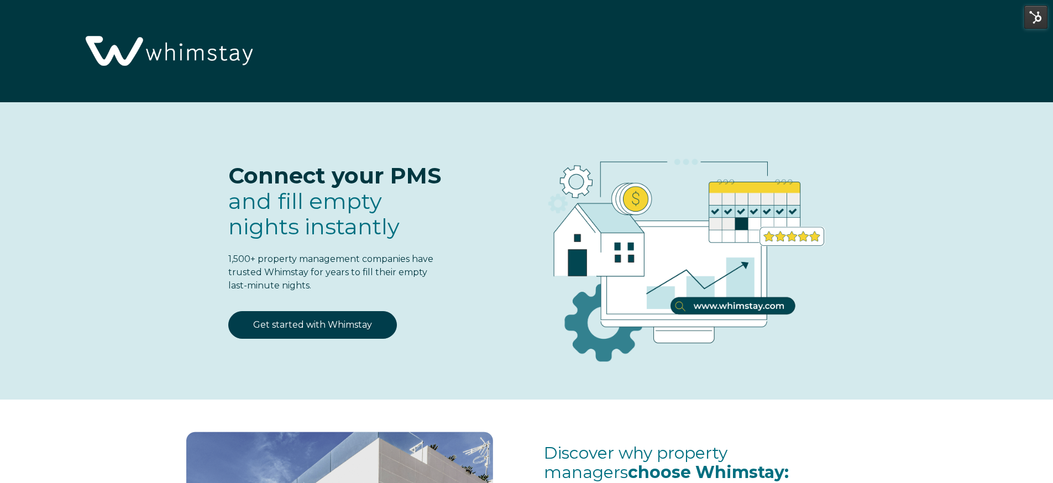
select select "US"
select select "Standard"
